Goal: Navigation & Orientation: Find specific page/section

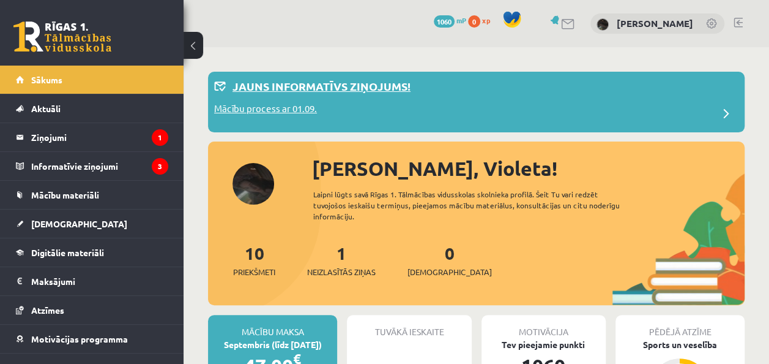
click at [257, 113] on p "Mācību process ar 01.09." at bounding box center [265, 110] width 103 height 17
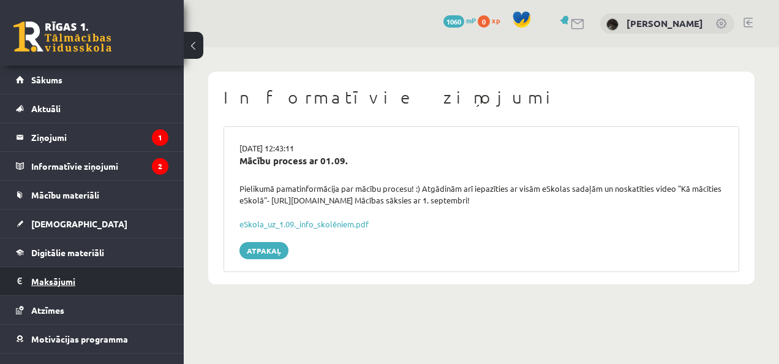
click at [70, 279] on legend "Maksājumi 0" at bounding box center [99, 281] width 137 height 28
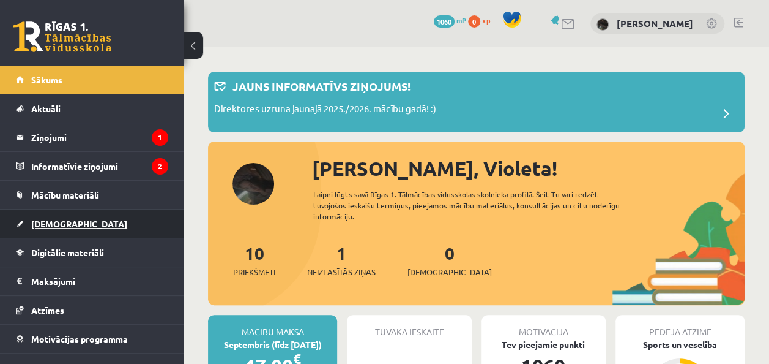
click at [75, 231] on link "[DEMOGRAPHIC_DATA]" at bounding box center [92, 223] width 152 height 28
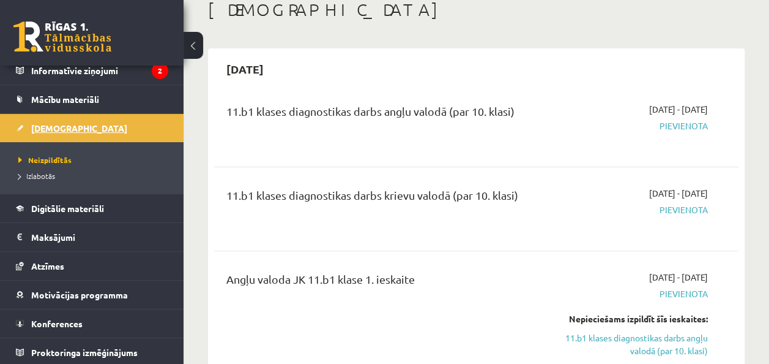
scroll to position [73, 0]
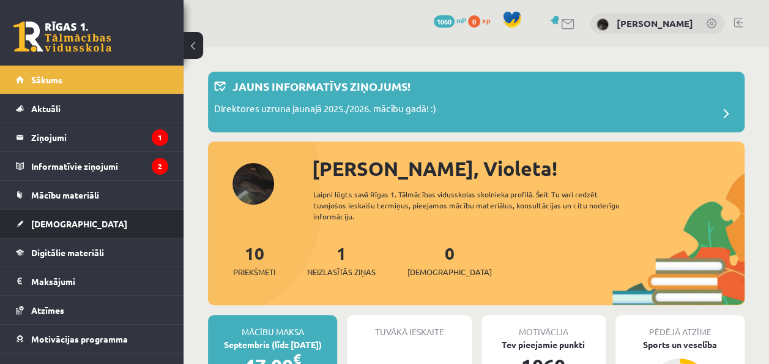
click at [162, 209] on li "Ieskaites Neizpildītās Izlabotās" at bounding box center [92, 223] width 184 height 29
click at [39, 226] on span "[DEMOGRAPHIC_DATA]" at bounding box center [79, 223] width 96 height 11
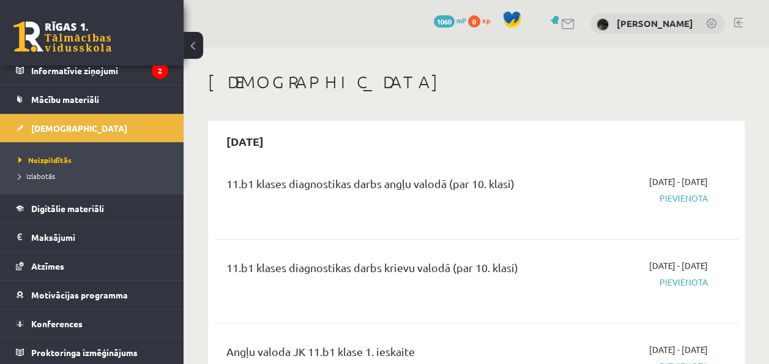
click at [455, 20] on span "1060" at bounding box center [444, 21] width 21 height 12
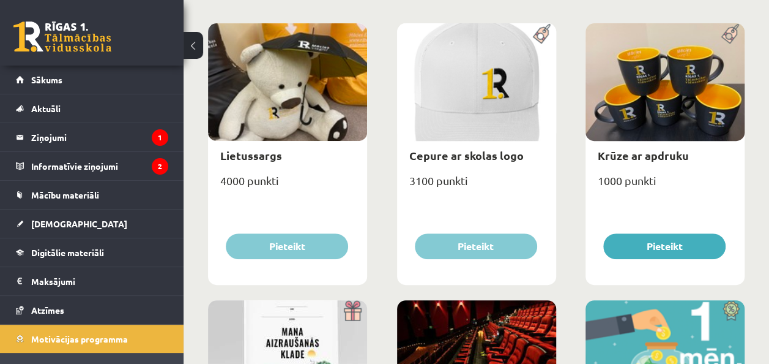
scroll to position [111, 0]
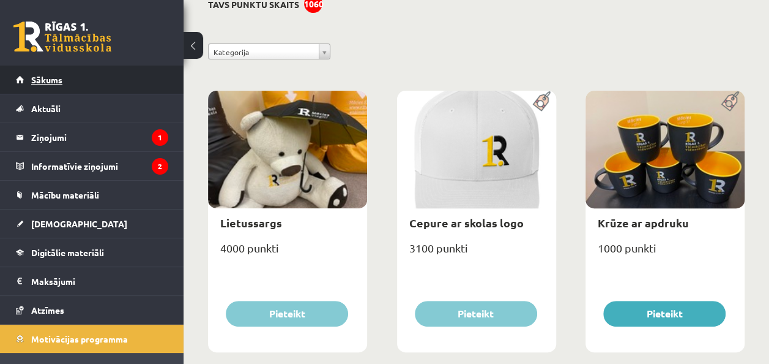
click at [72, 73] on link "Sākums" at bounding box center [92, 80] width 152 height 28
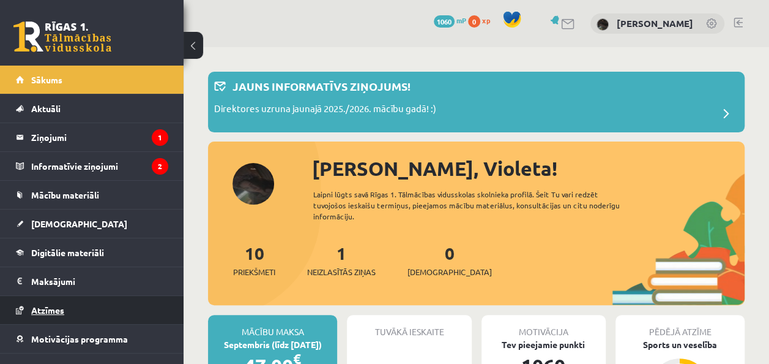
click at [26, 307] on link "Atzīmes" at bounding box center [92, 310] width 152 height 28
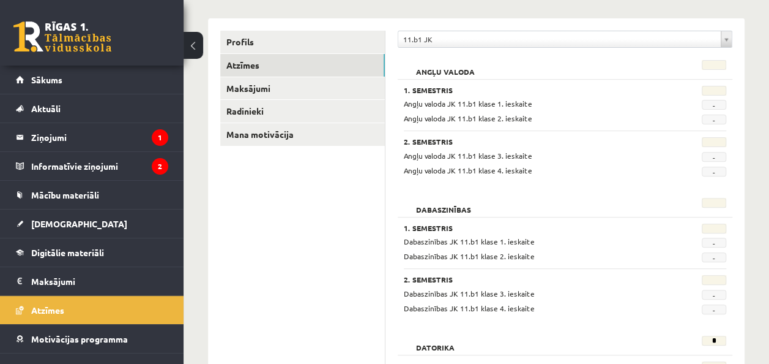
scroll to position [138, 0]
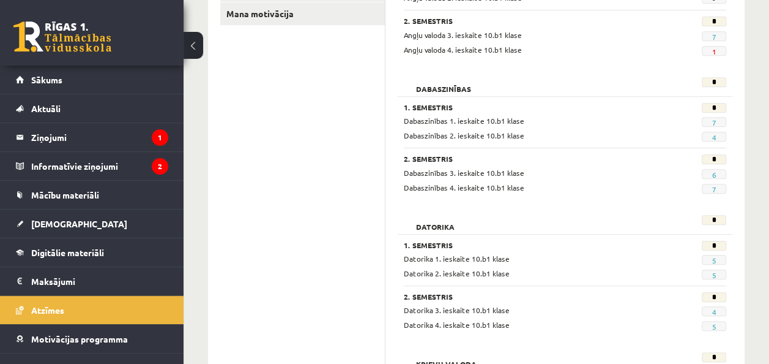
scroll to position [77, 0]
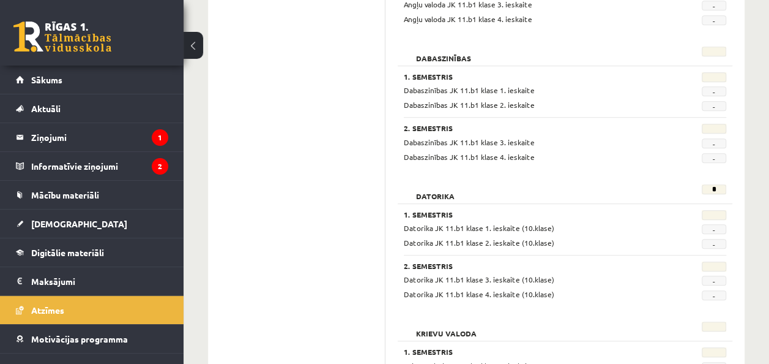
scroll to position [490, 0]
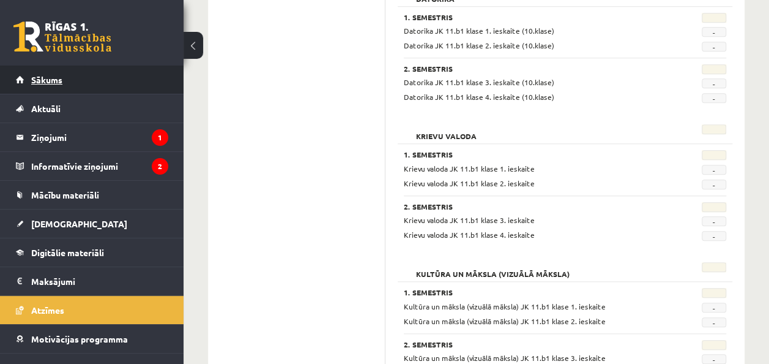
click at [26, 83] on link "Sākums" at bounding box center [92, 80] width 152 height 28
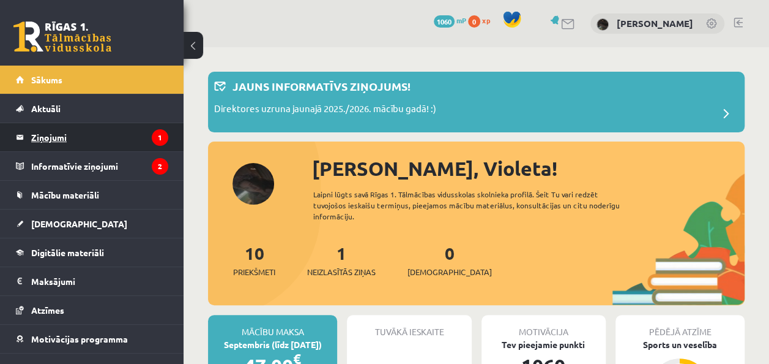
click at [82, 137] on legend "Ziņojumi 1" at bounding box center [99, 137] width 137 height 28
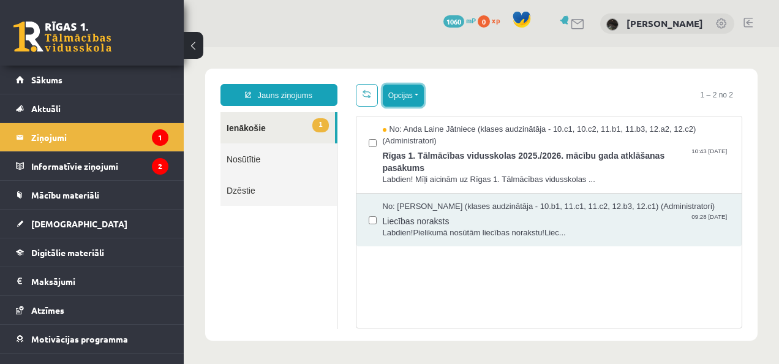
click at [407, 94] on button "Opcijas" at bounding box center [403, 95] width 41 height 22
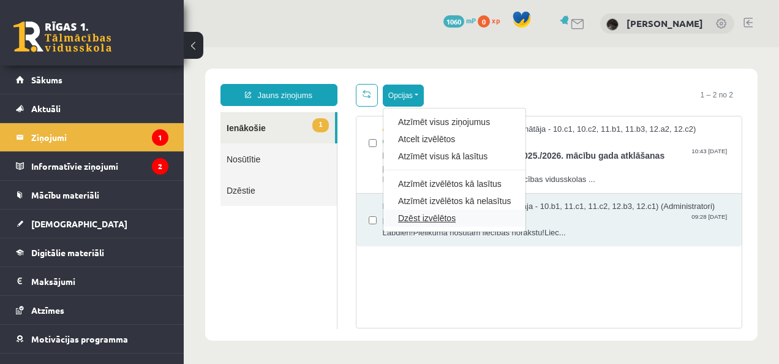
click at [416, 217] on link "Dzēst izvēlētos" at bounding box center [454, 218] width 113 height 12
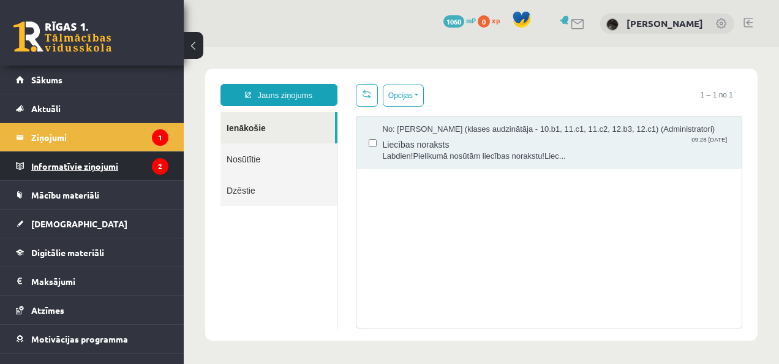
click at [125, 167] on legend "Informatīvie ziņojumi 2" at bounding box center [99, 166] width 137 height 28
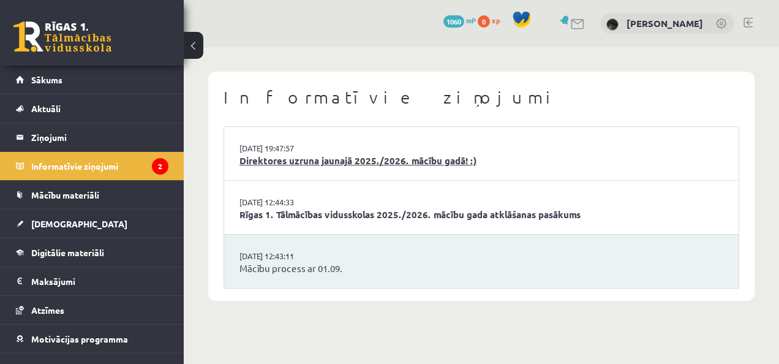
click at [332, 155] on link "Direktores uzruna jaunajā 2025./2026. mācību gadā! :)" at bounding box center [481, 161] width 484 height 14
